Goal: Task Accomplishment & Management: Manage account settings

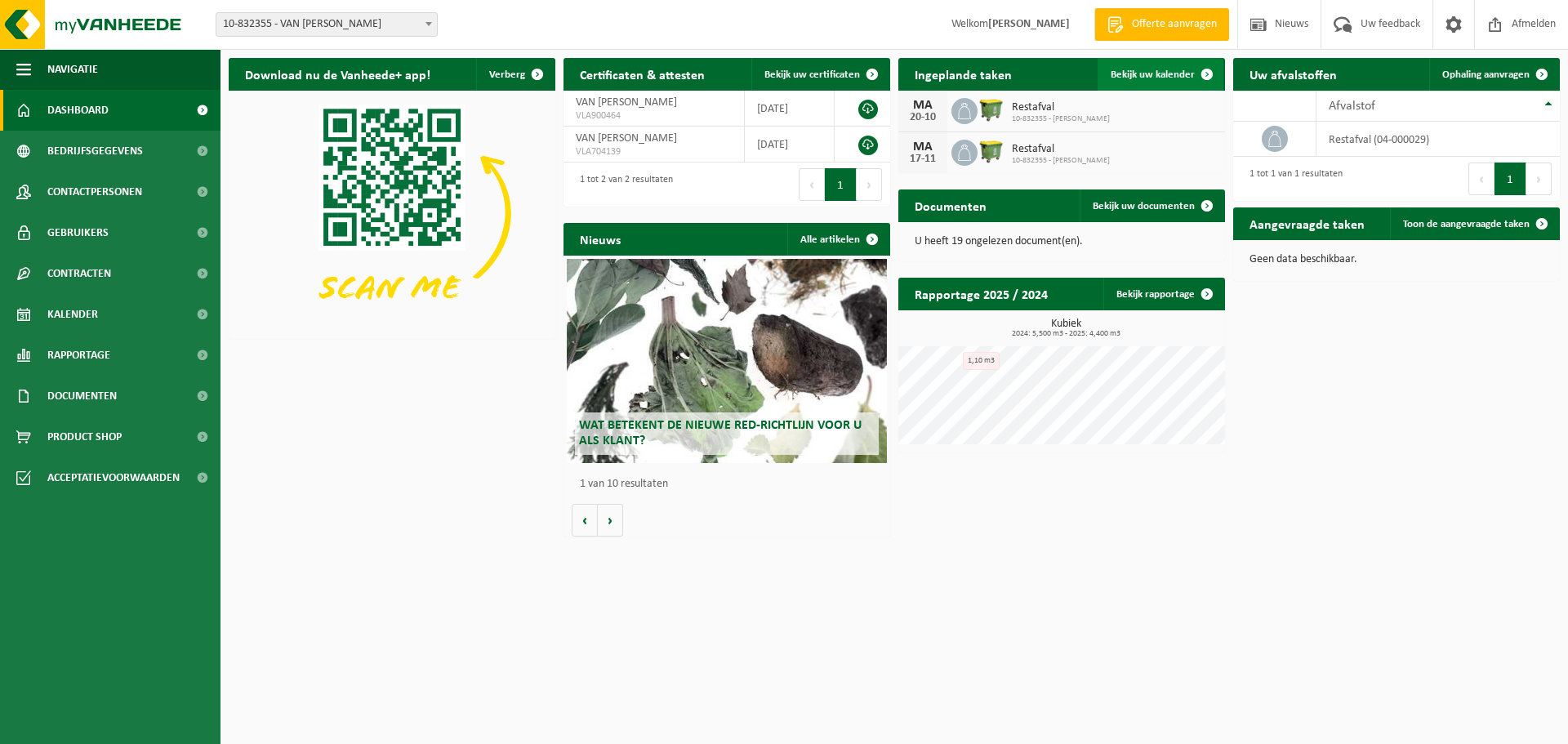
click at [1140, 79] on span "Bekijk uw kalender" at bounding box center [1153, 75] width 84 height 11
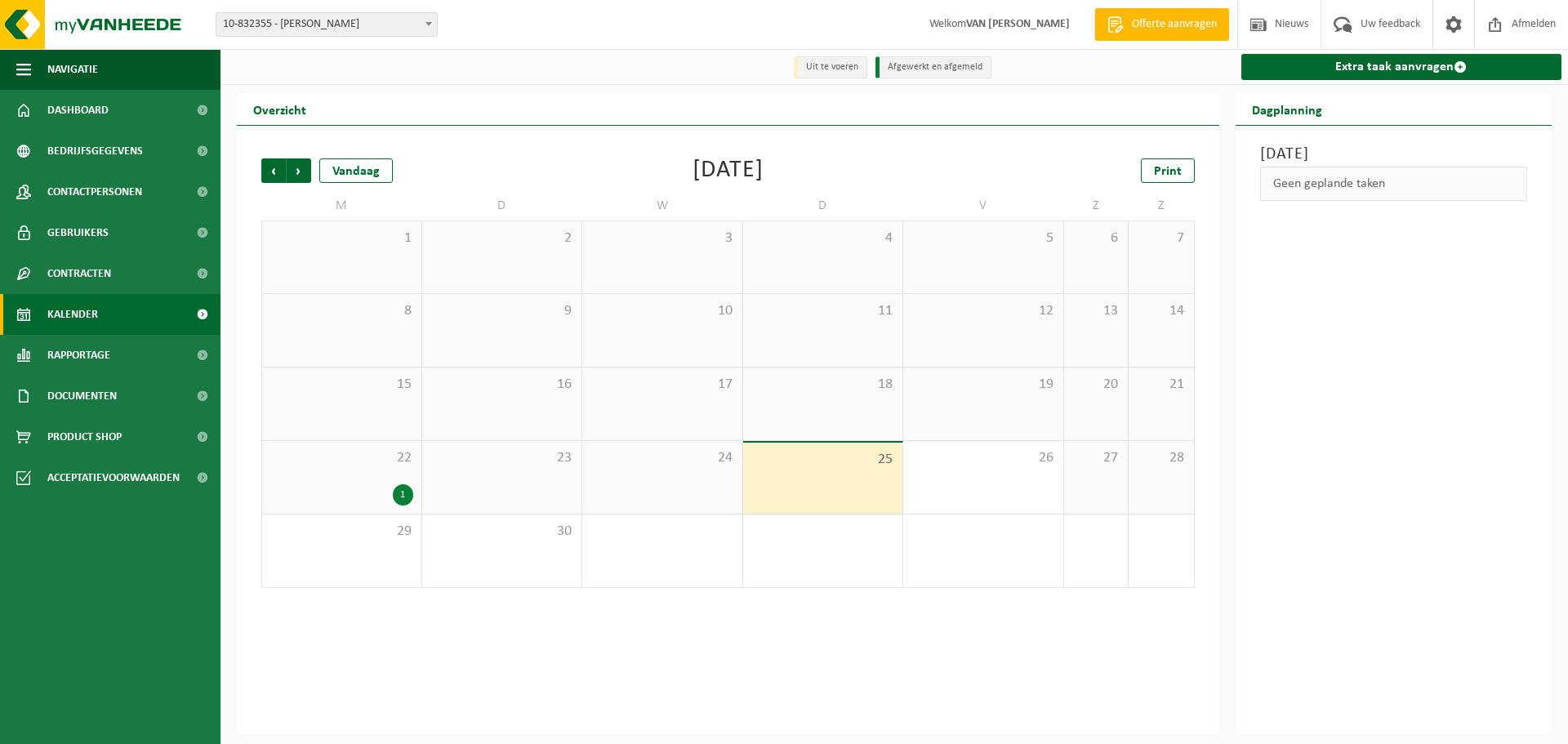
click at [402, 500] on div "1" at bounding box center [403, 495] width 20 height 21
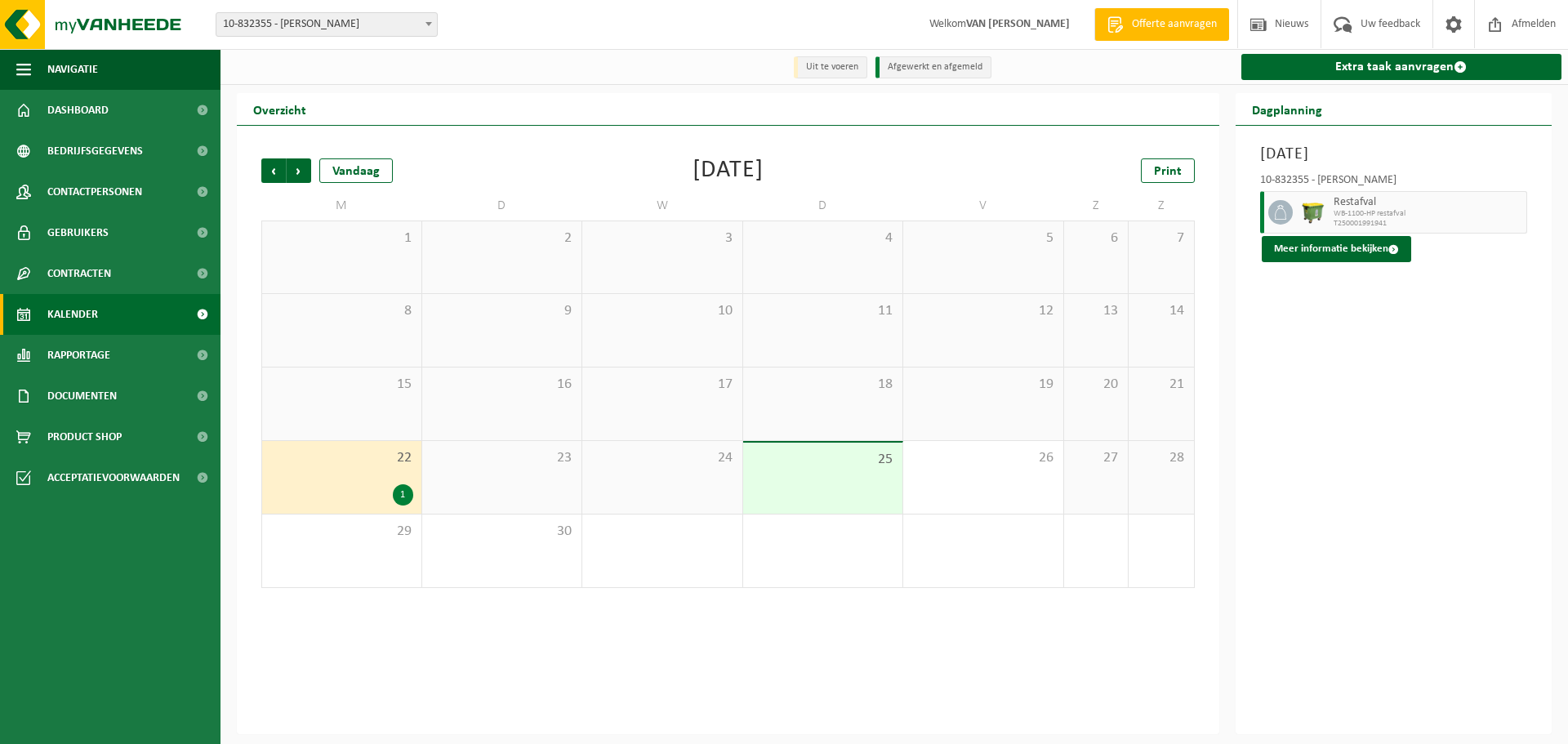
click at [1391, 206] on span "Restafval" at bounding box center [1429, 203] width 190 height 13
click at [404, 498] on div "1" at bounding box center [403, 495] width 20 height 21
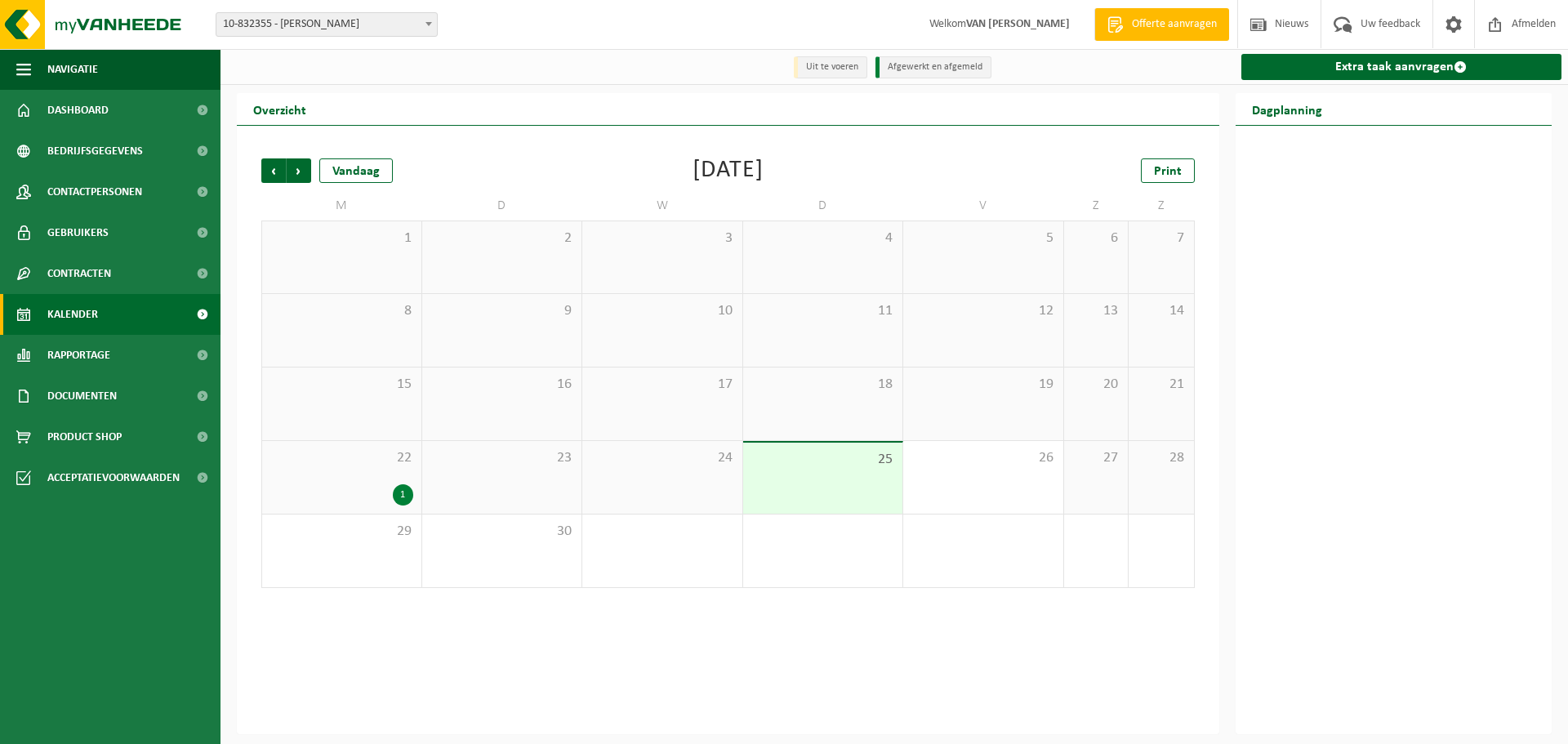
click at [436, 481] on div "23" at bounding box center [502, 477] width 160 height 73
click at [398, 496] on div "1" at bounding box center [403, 495] width 20 height 21
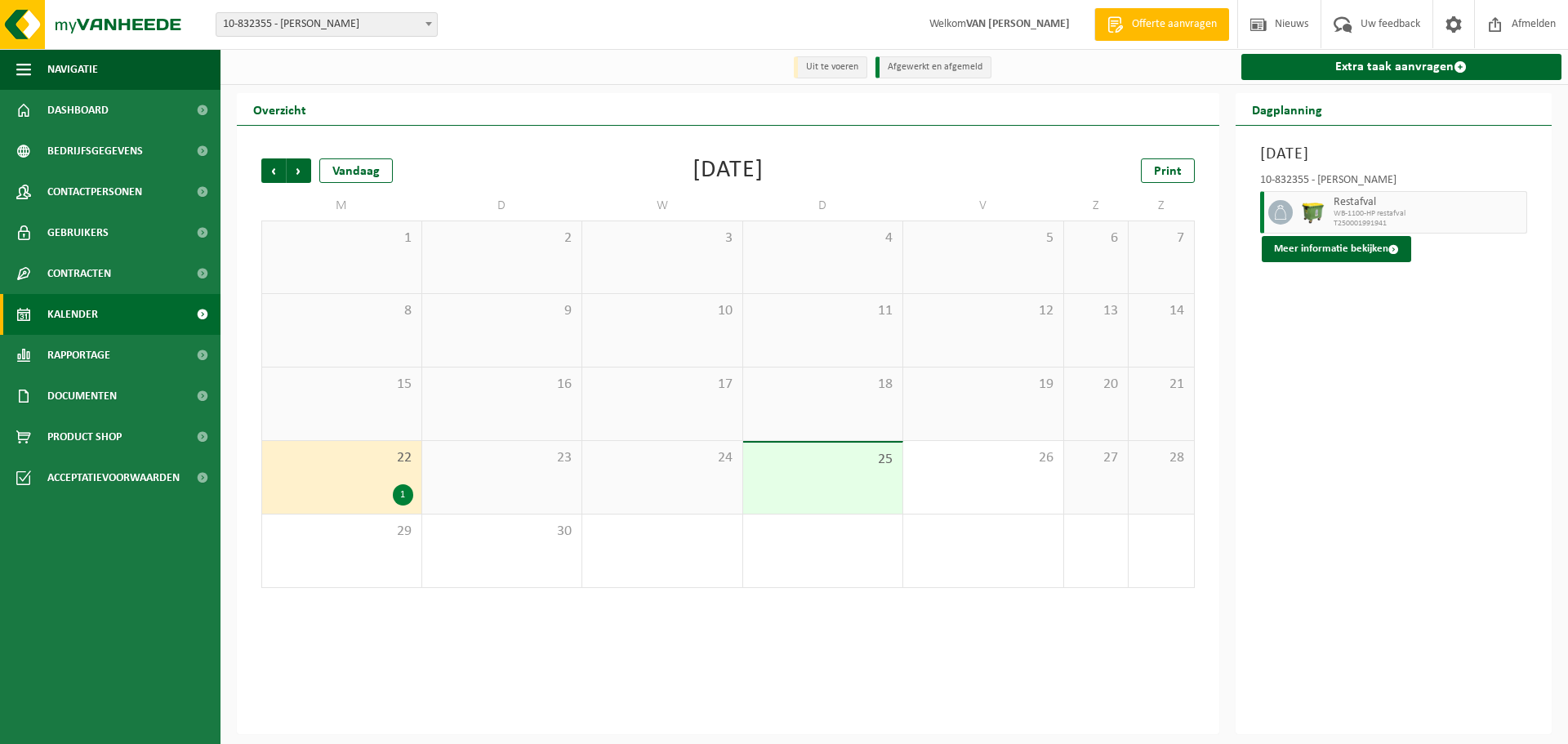
click at [1363, 200] on span "Restafval" at bounding box center [1429, 203] width 190 height 13
click at [1279, 208] on icon at bounding box center [1281, 213] width 15 height 15
click at [1303, 252] on button "Meer informatie bekijken" at bounding box center [1337, 249] width 149 height 26
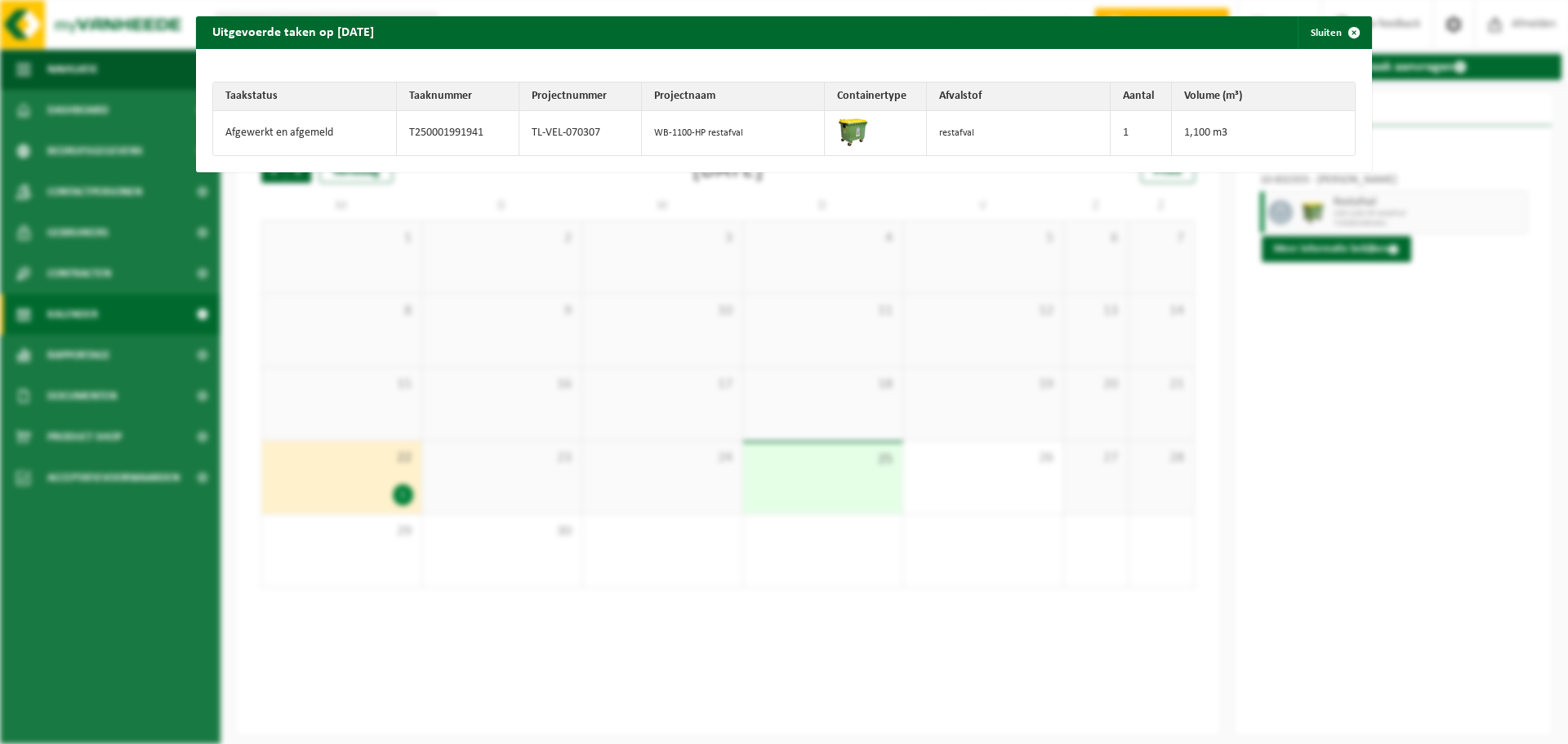
click at [1397, 367] on div "Uitgevoerde taken op [DATE] Sluiten Taakstatus Taaknummer Projectnummer Project…" at bounding box center [784, 372] width 1568 height 744
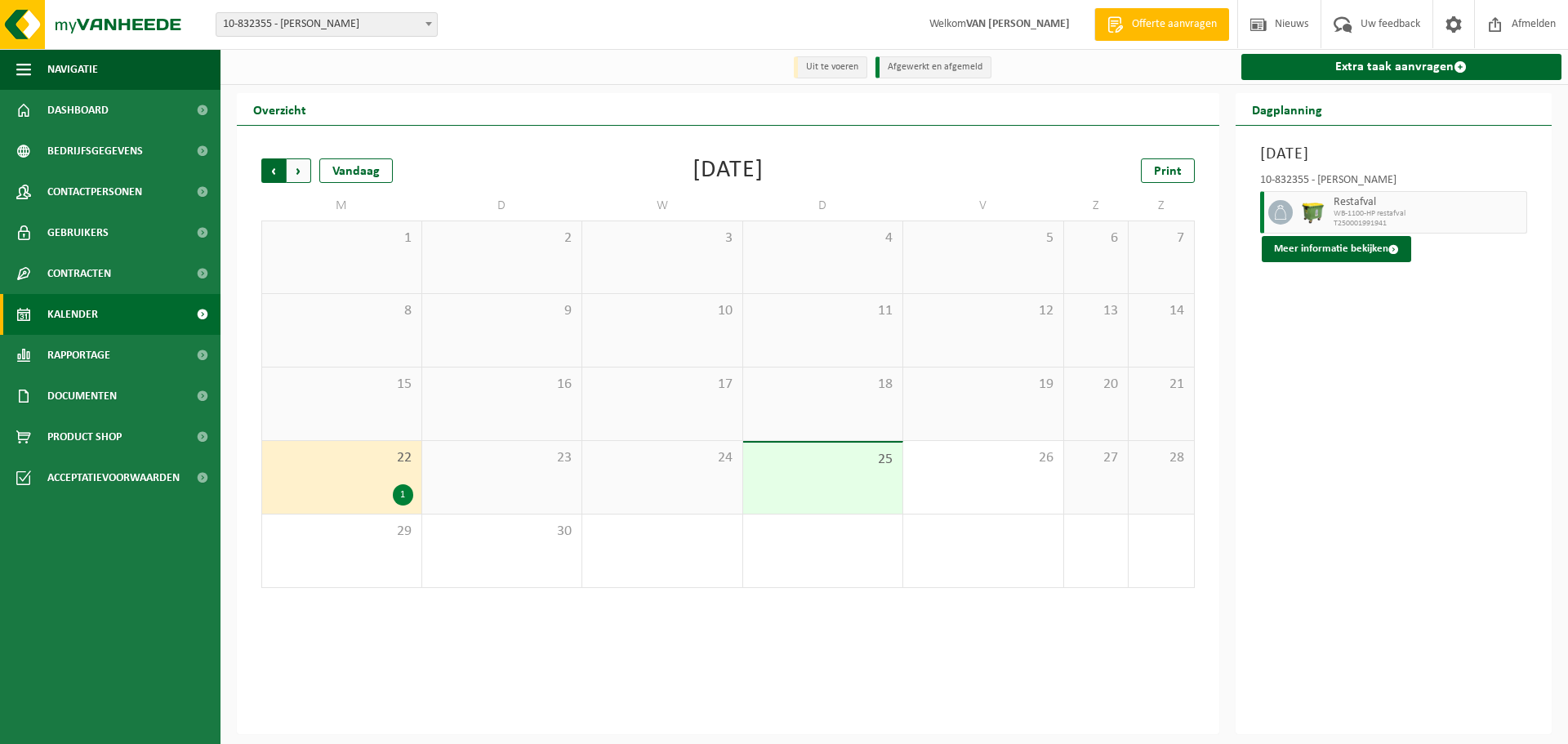
click at [293, 170] on span "Volgende" at bounding box center [299, 170] width 24 height 24
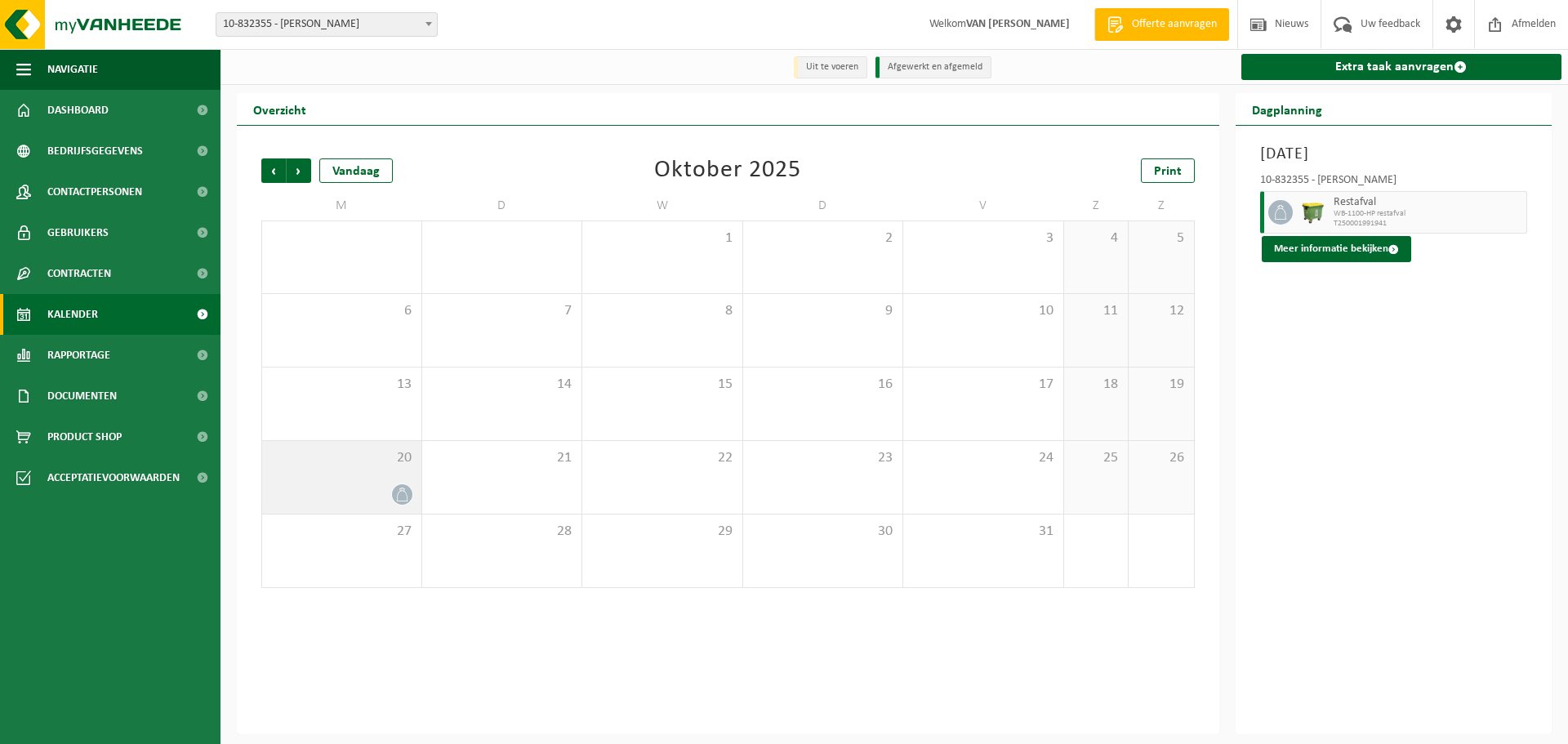
click at [402, 503] on span at bounding box center [402, 495] width 20 height 20
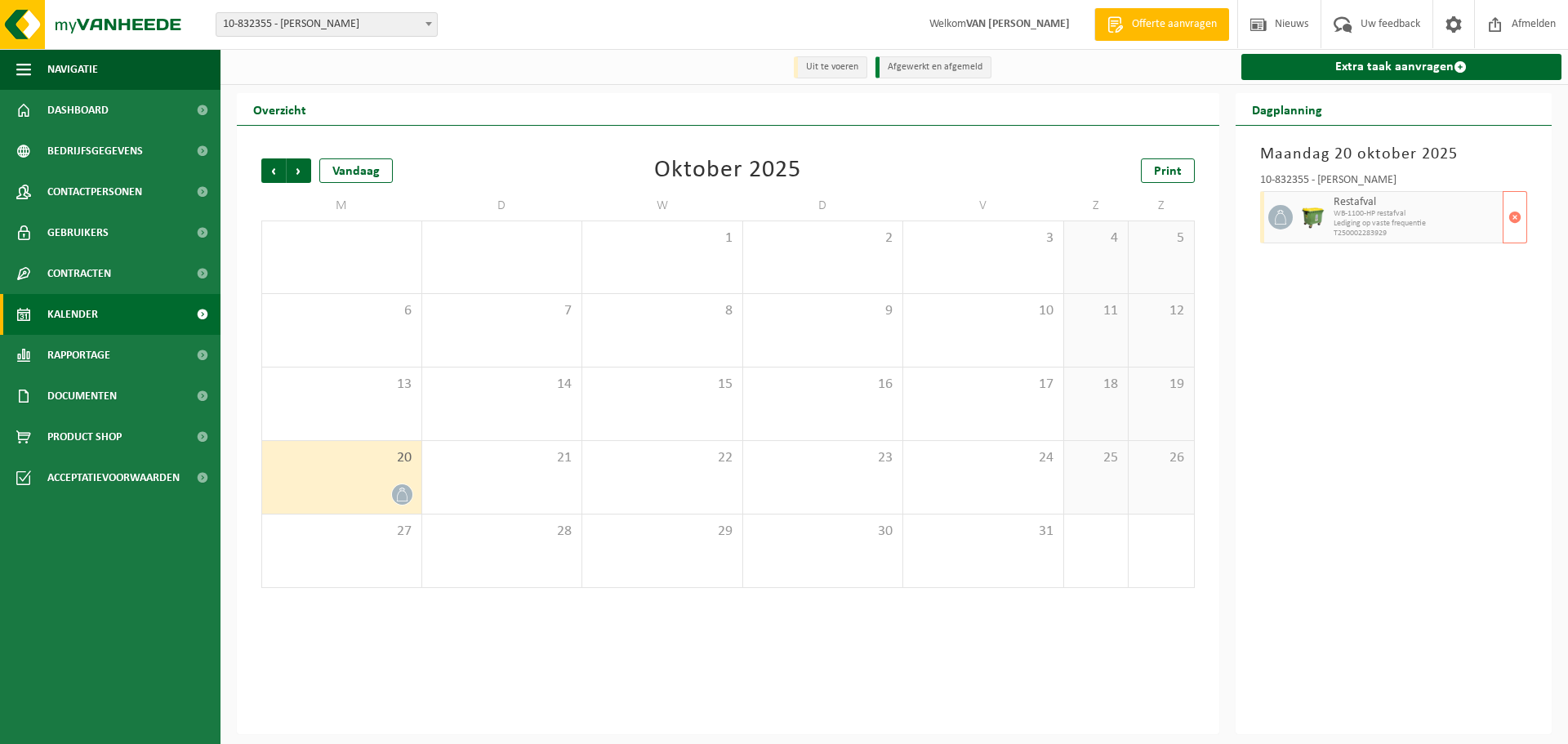
click at [1495, 226] on span "Lediging op vaste frequentie" at bounding box center [1417, 224] width 166 height 10
click at [1520, 220] on span "button" at bounding box center [1515, 217] width 13 height 33
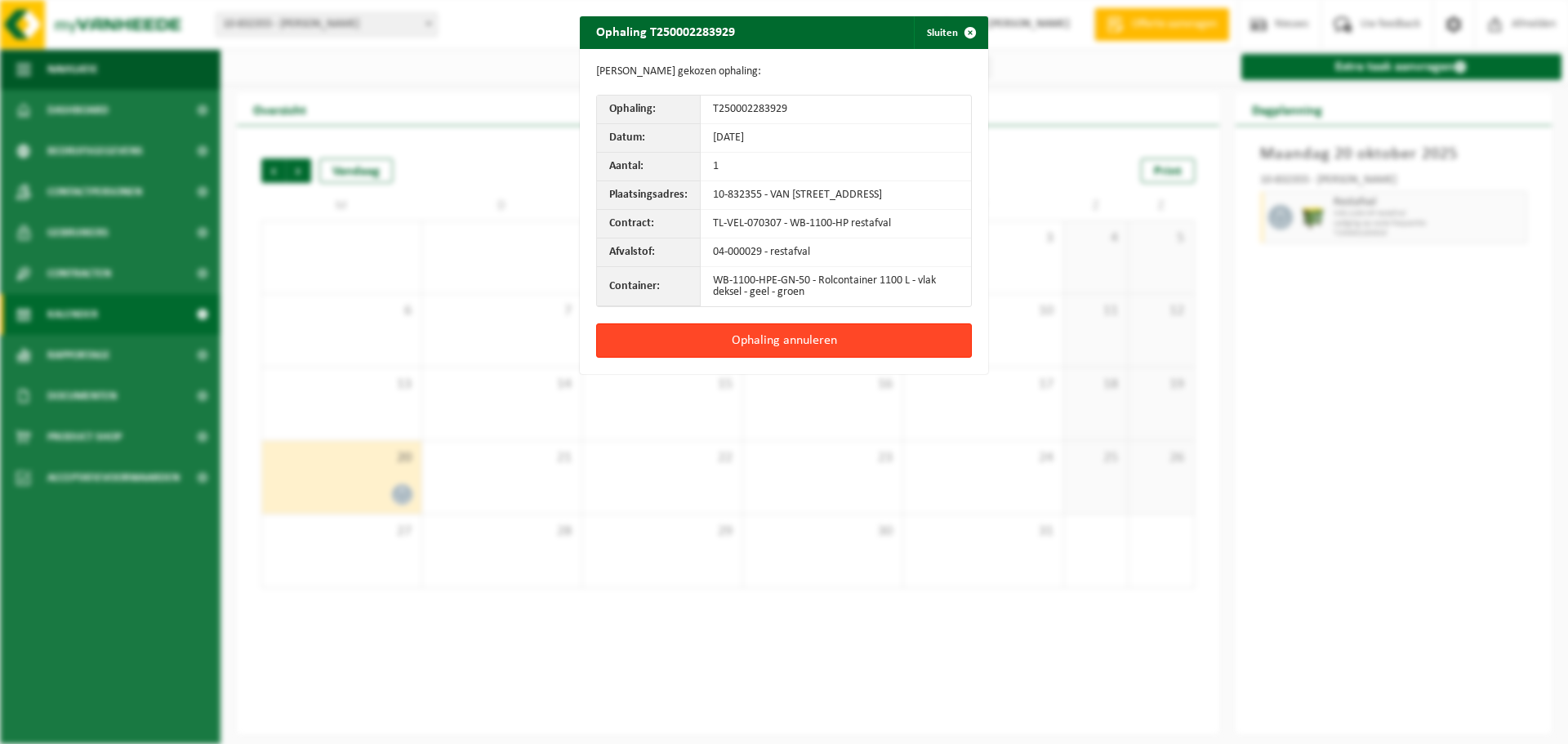
click at [851, 356] on button "Ophaling annuleren" at bounding box center [784, 341] width 376 height 34
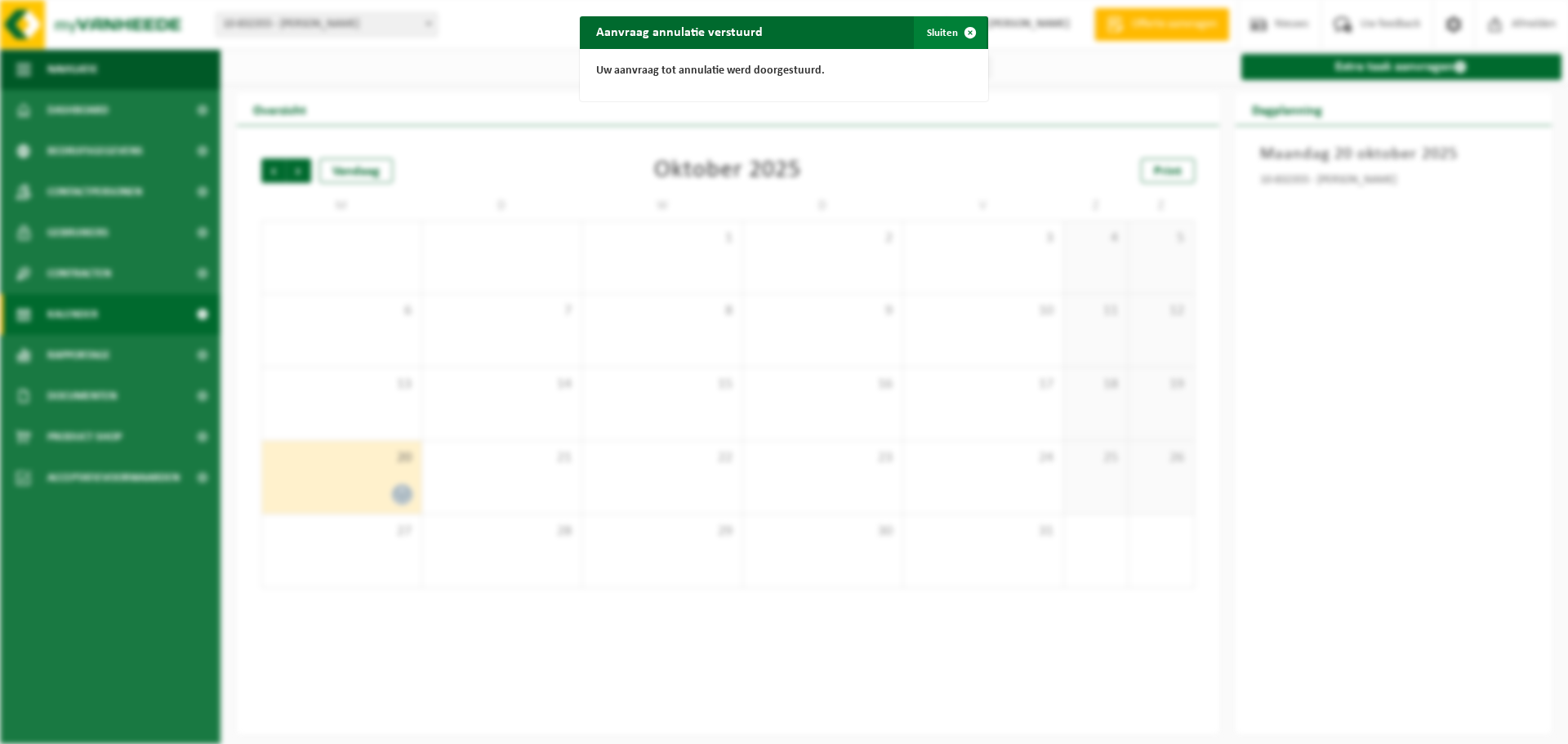
click at [942, 29] on button "Sluiten" at bounding box center [950, 32] width 73 height 33
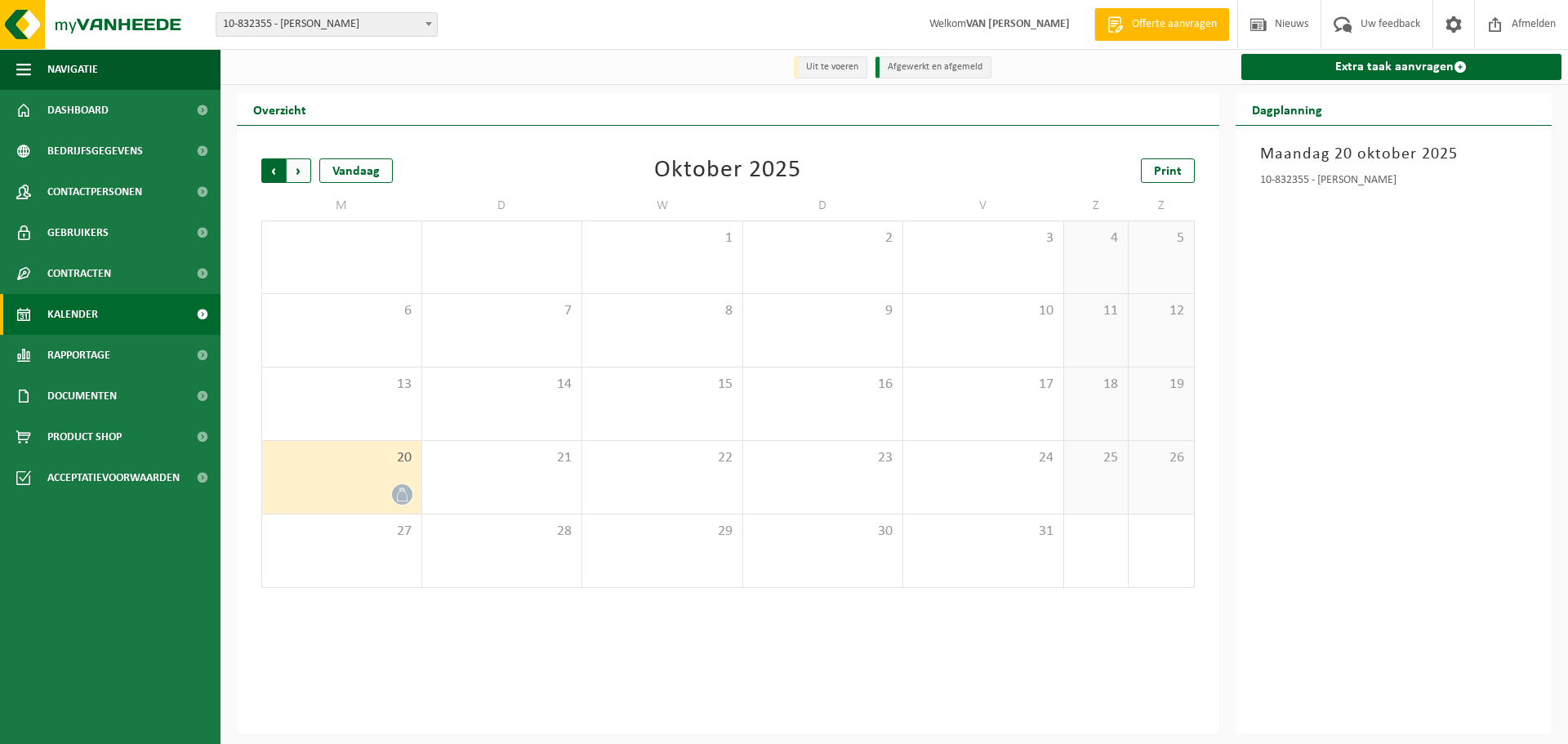
click at [302, 169] on span "Volgende" at bounding box center [299, 170] width 24 height 24
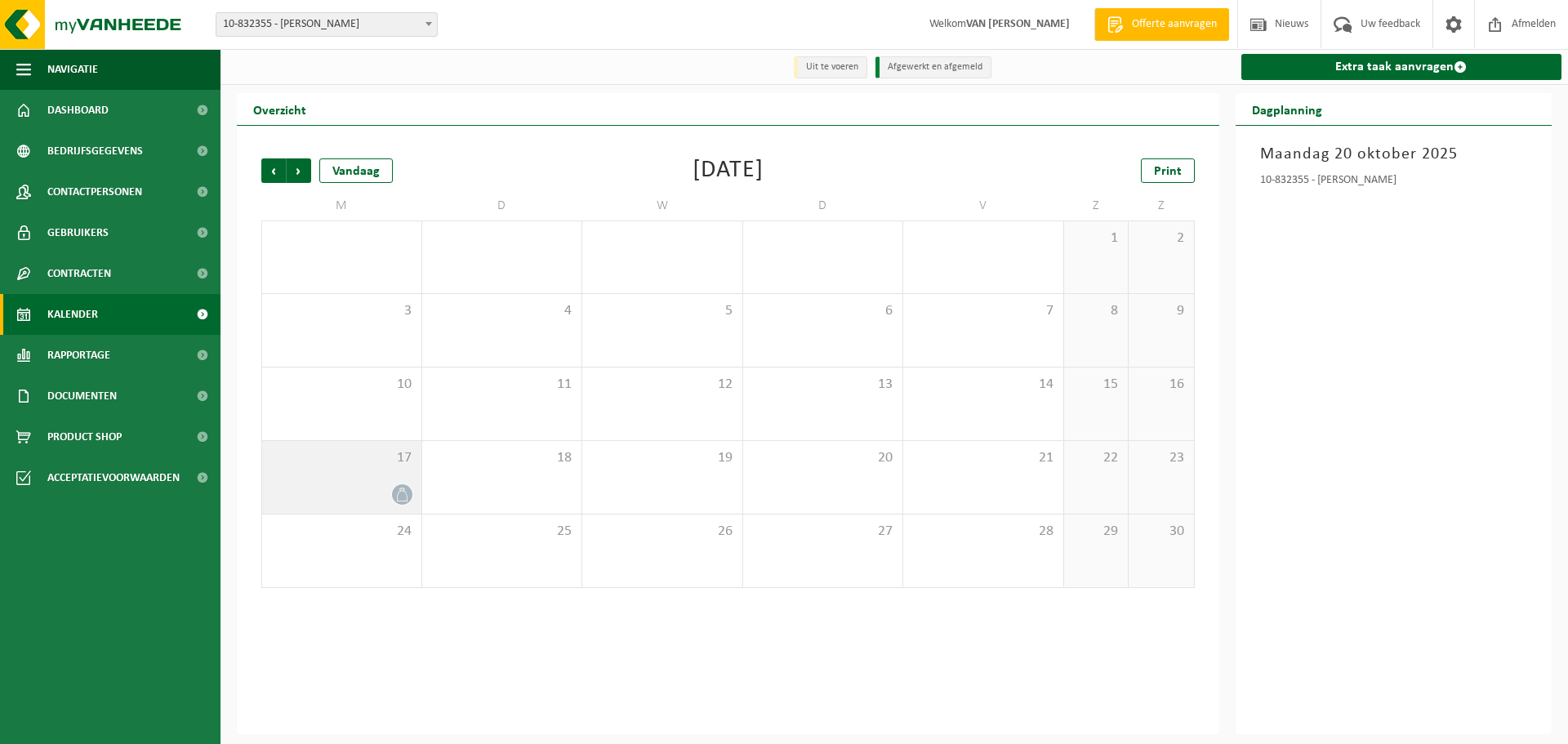
click at [403, 498] on icon at bounding box center [402, 495] width 14 height 14
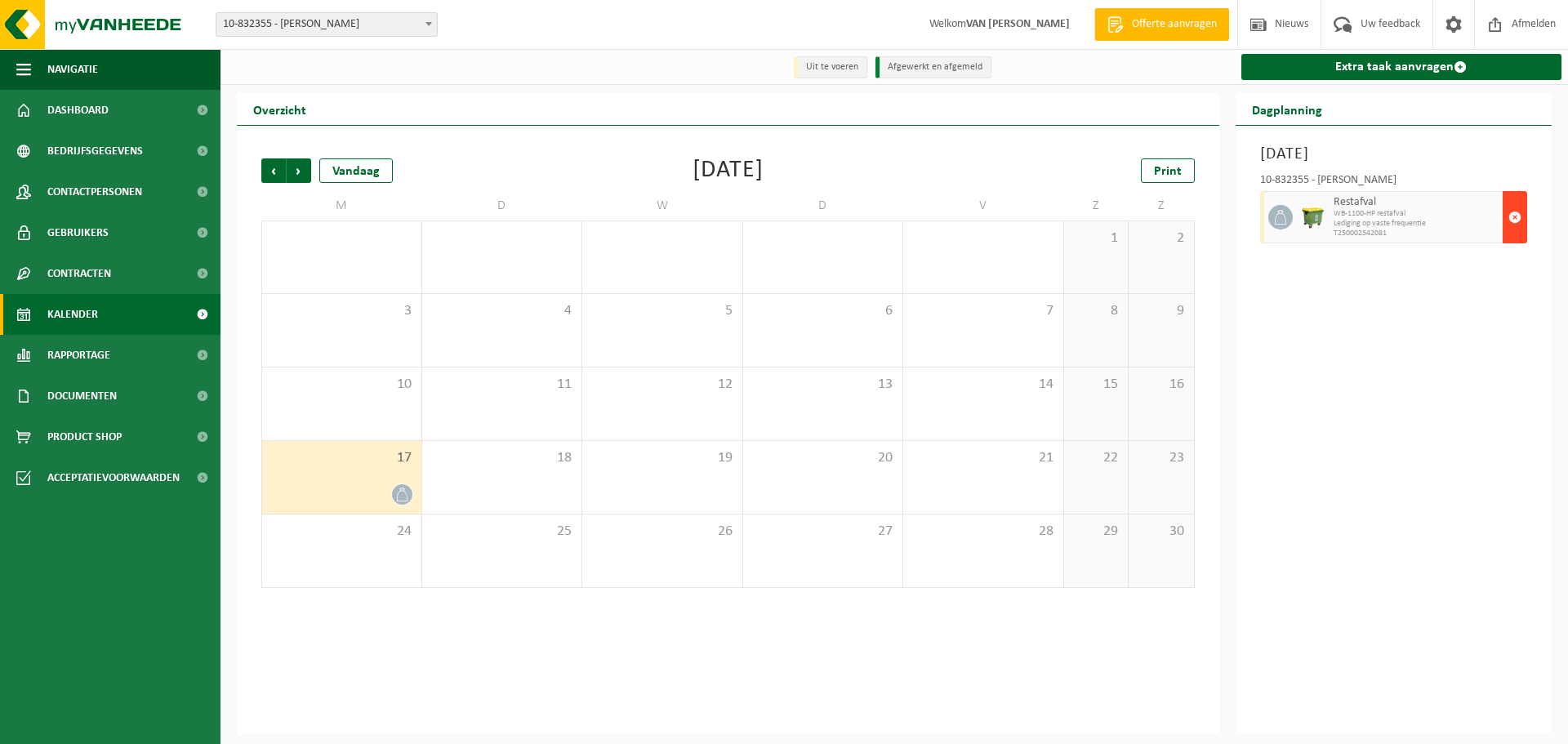
click at [1512, 219] on span "button" at bounding box center [1515, 217] width 13 height 33
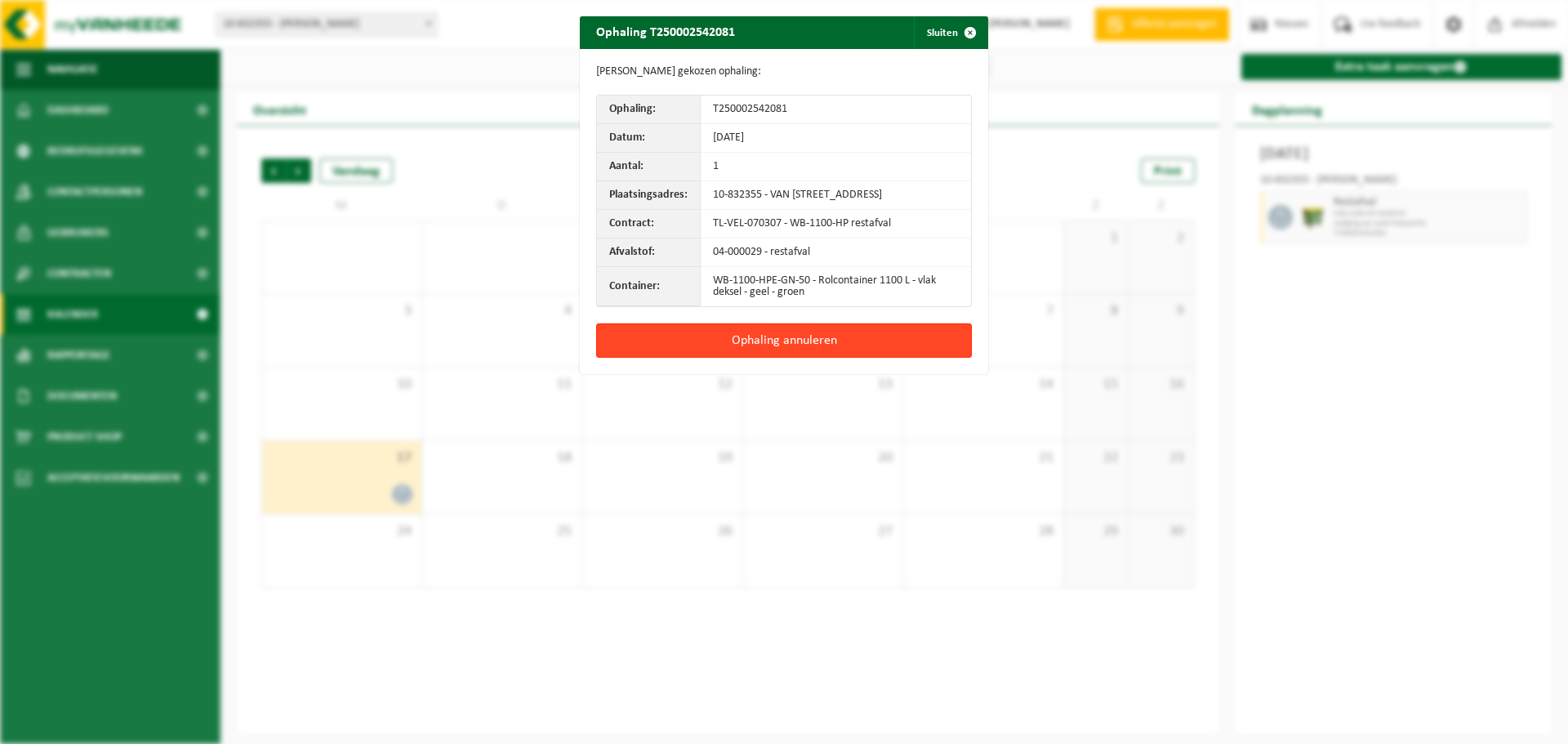
click at [901, 348] on button "Ophaling annuleren" at bounding box center [784, 341] width 376 height 34
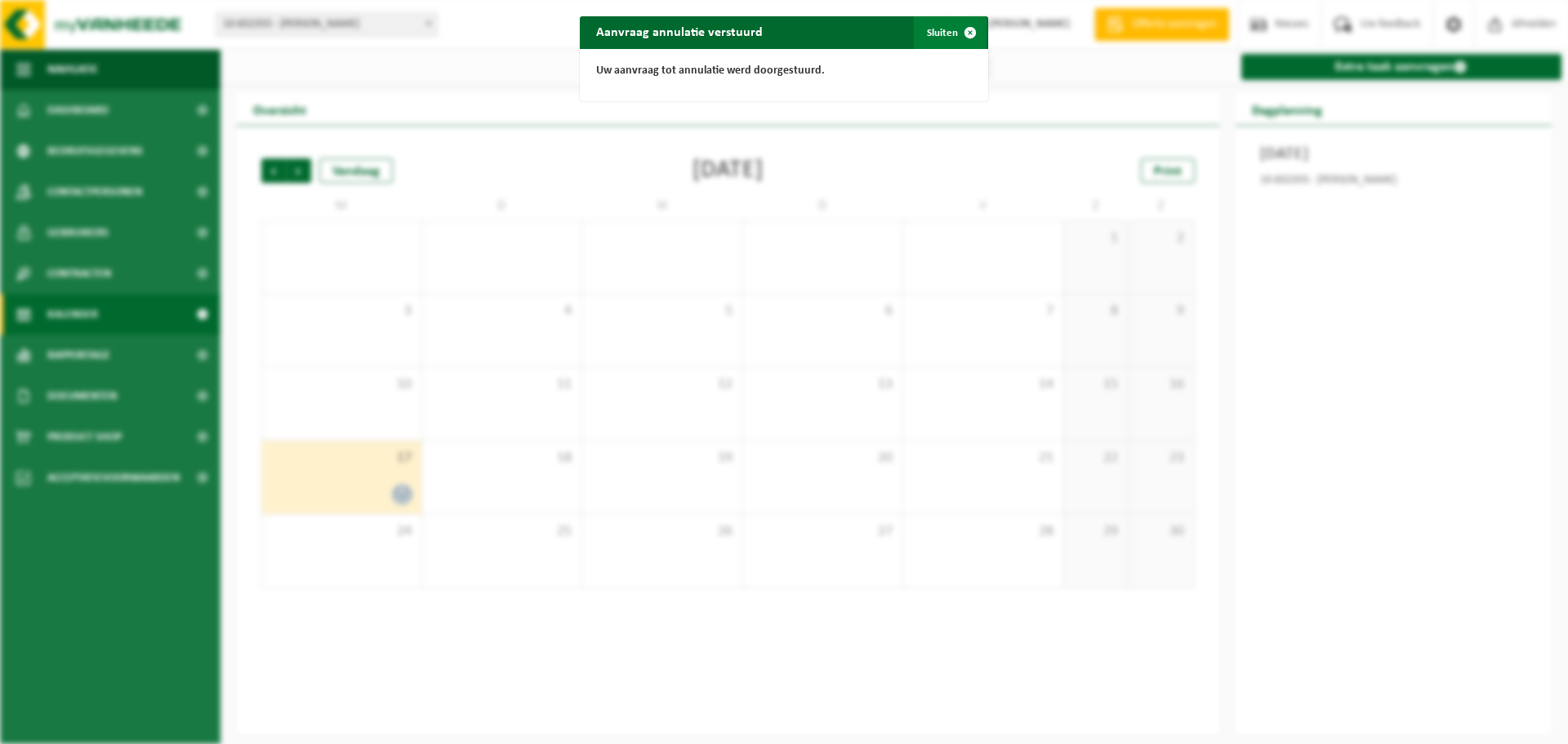
click at [961, 33] on span "button" at bounding box center [970, 32] width 33 height 33
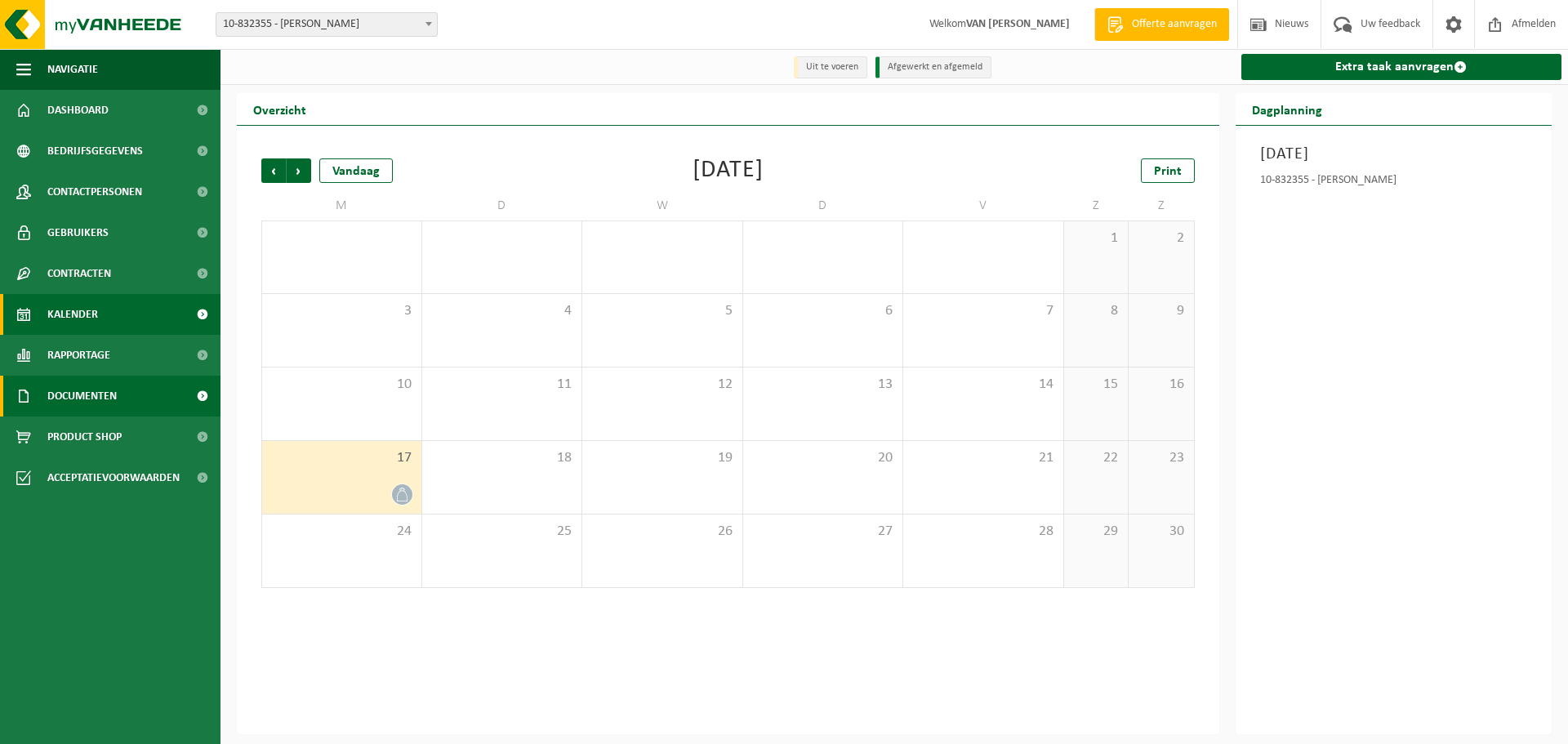
click at [104, 392] on span "Documenten" at bounding box center [82, 396] width 70 height 41
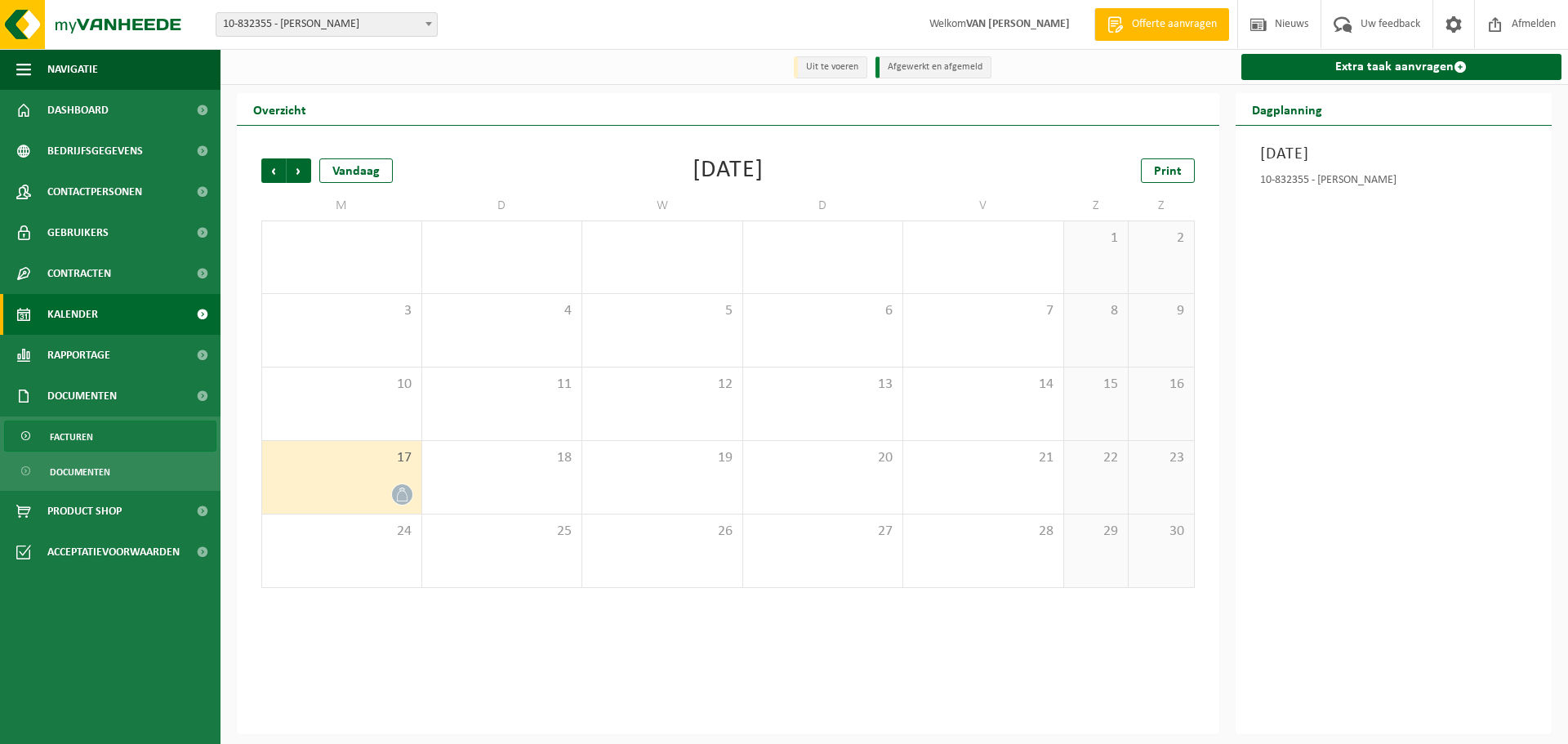
click at [118, 436] on link "Facturen" at bounding box center [110, 436] width 212 height 31
